Goal: Task Accomplishment & Management: Manage account settings

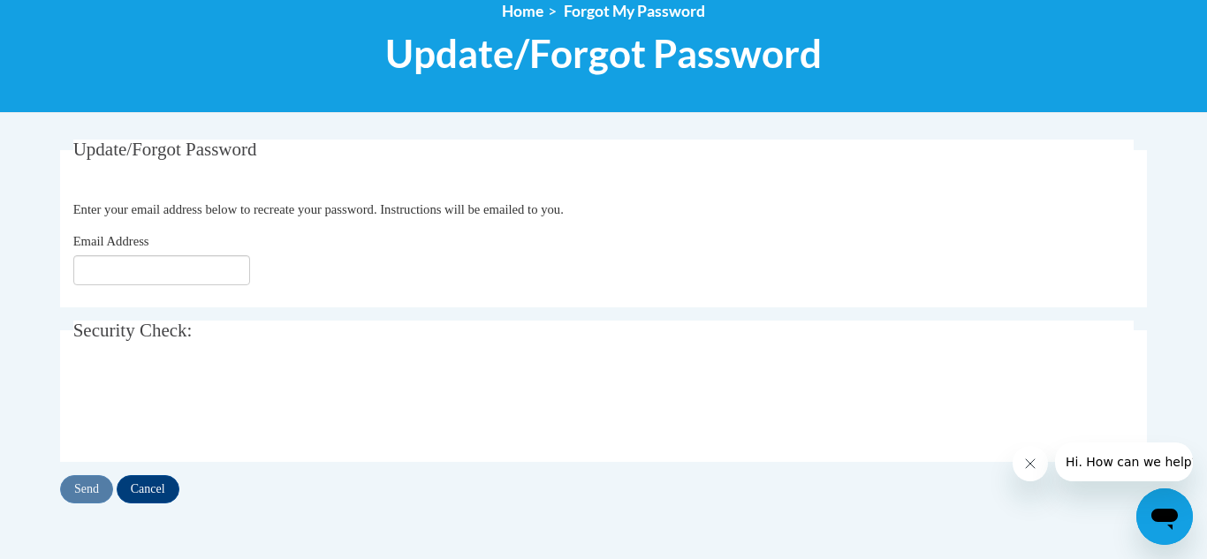
click at [112, 295] on fieldset "Update/Forgot Password Please enter your email address Enter your email address…" at bounding box center [603, 224] width 1087 height 168
click at [107, 276] on input "Email Address" at bounding box center [161, 270] width 177 height 30
type input "Chana.parks@ovesc.org"
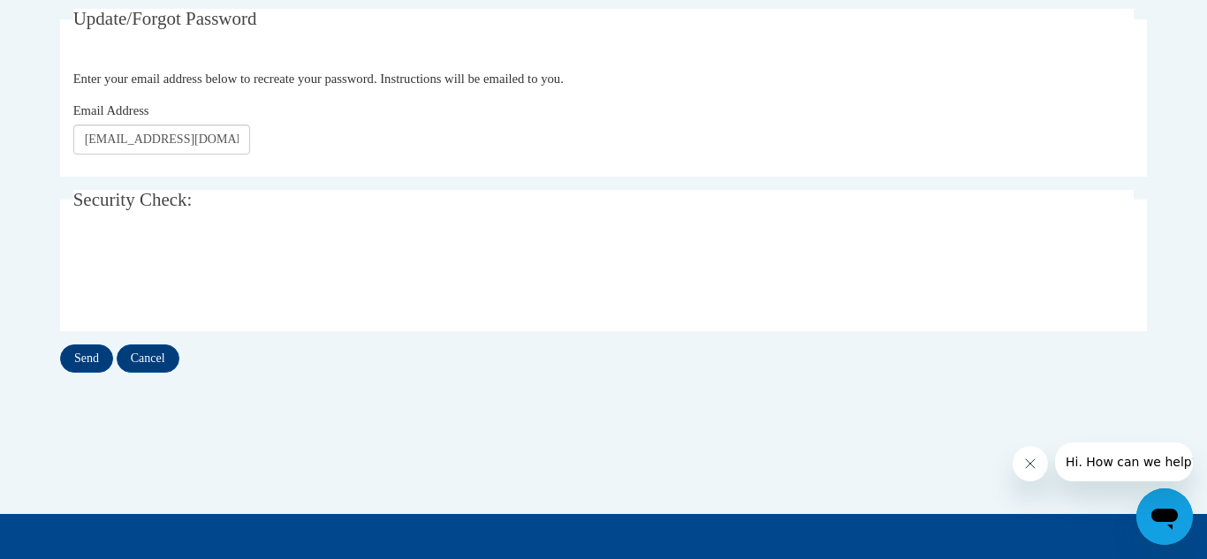
scroll to position [347, 0]
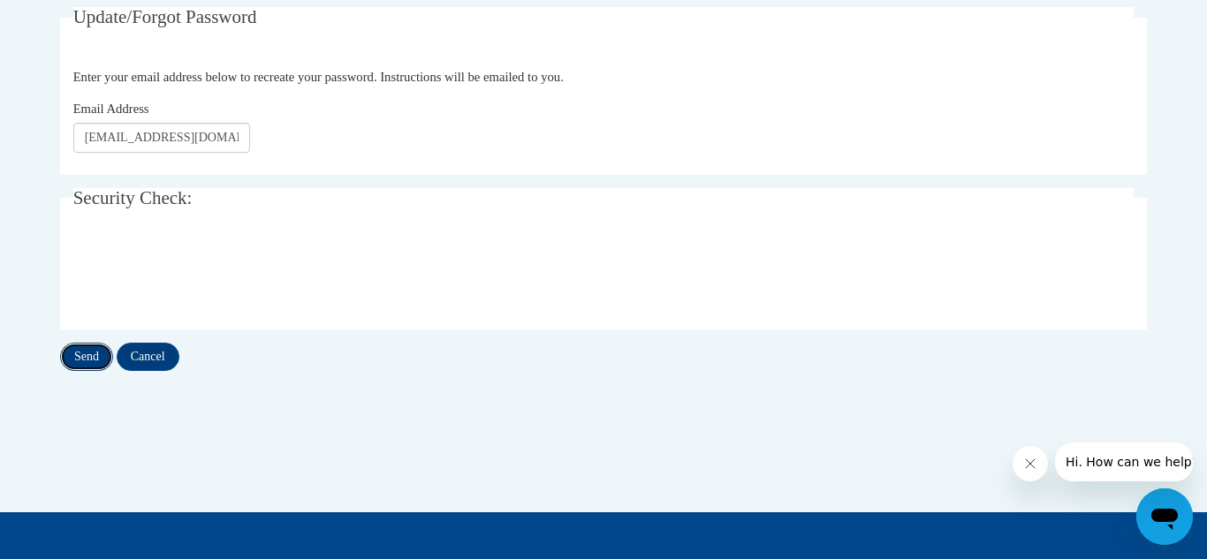
click at [87, 356] on input "Send" at bounding box center [86, 357] width 53 height 28
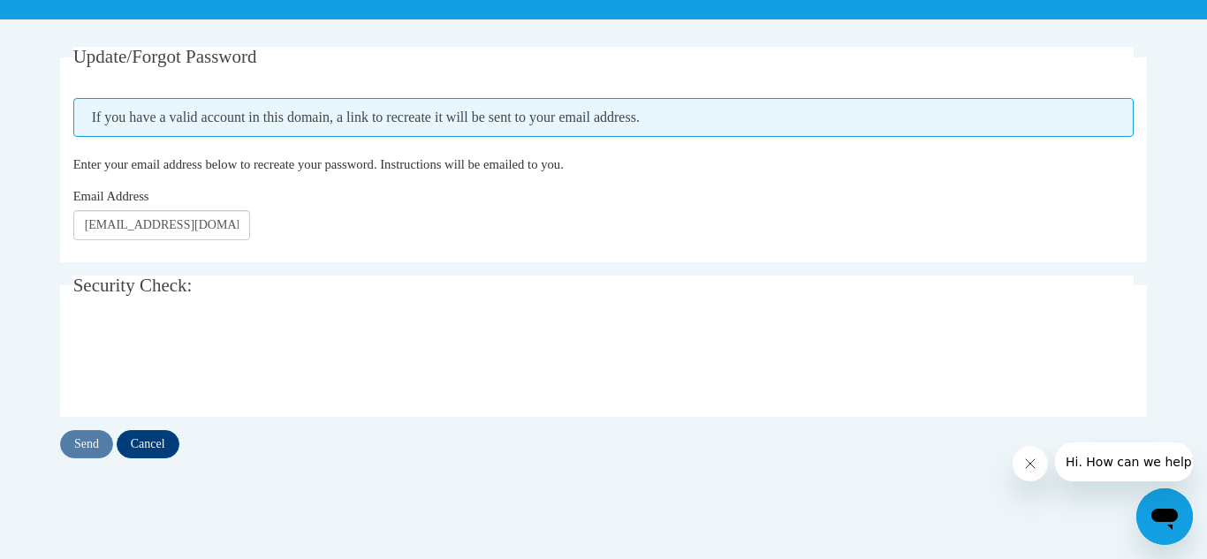
scroll to position [302, 0]
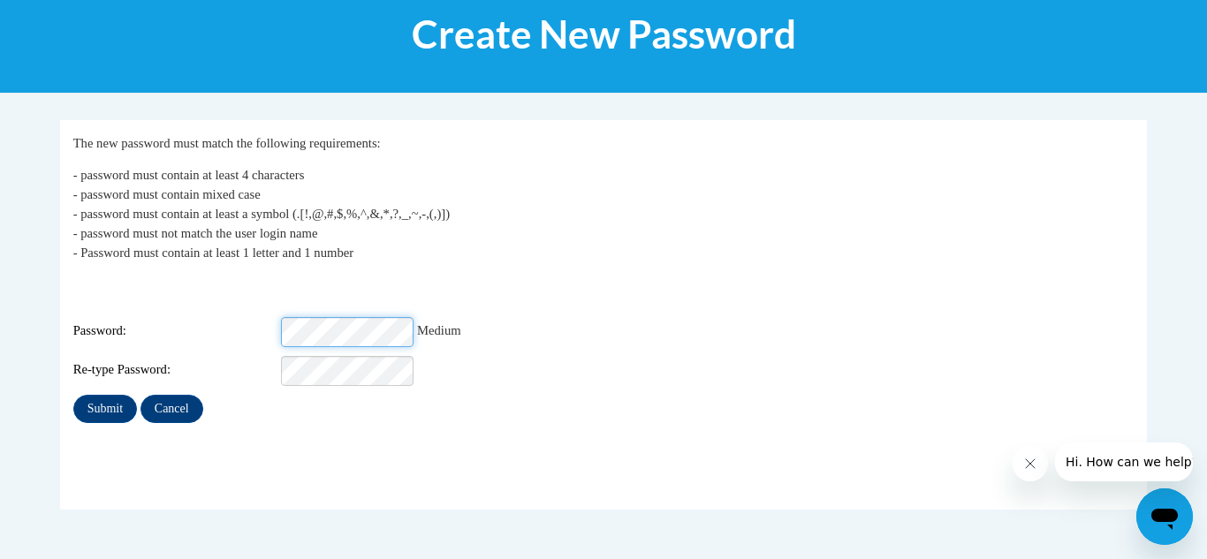
scroll to position [228, 0]
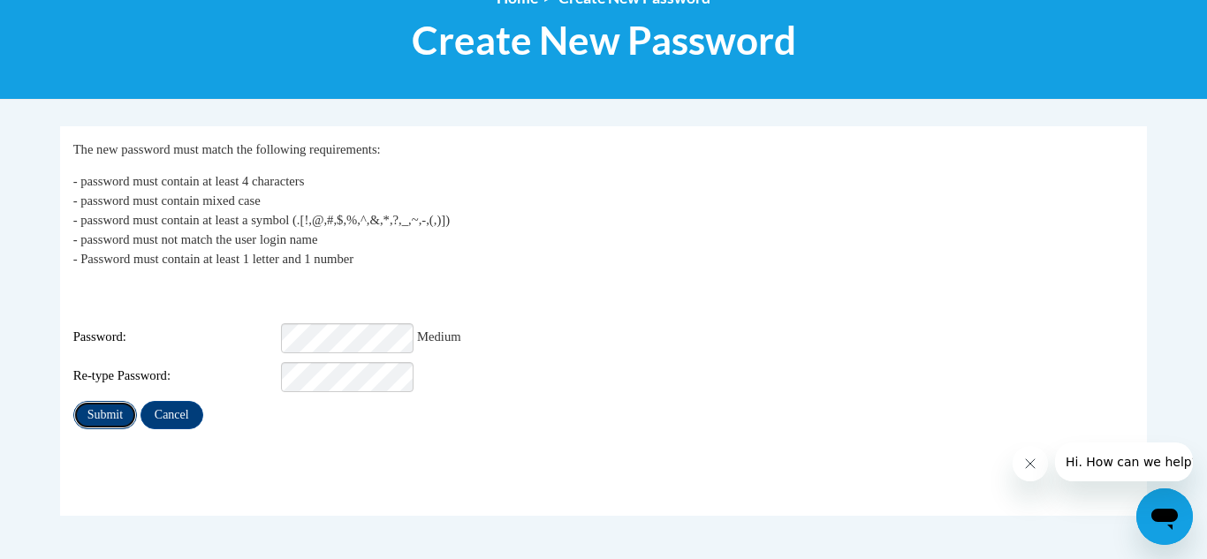
click at [100, 412] on input "Submit" at bounding box center [105, 415] width 64 height 28
